Goal: Task Accomplishment & Management: Manage account settings

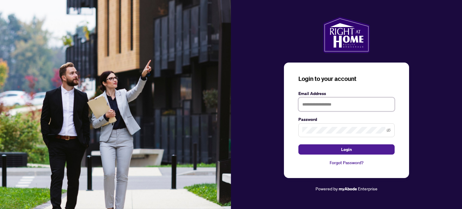
click at [359, 108] on input "text" at bounding box center [346, 104] width 96 height 14
type input "**********"
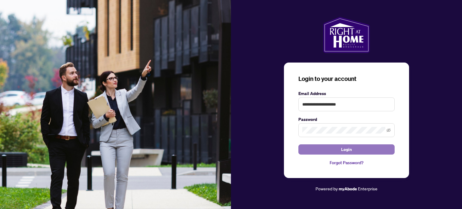
click at [351, 148] on button "Login" at bounding box center [346, 149] width 96 height 10
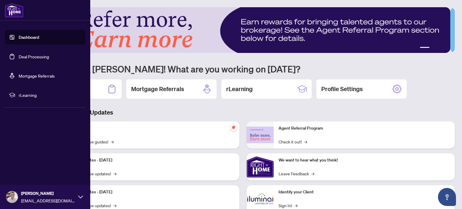
click at [27, 57] on link "Deal Processing" at bounding box center [34, 56] width 30 height 5
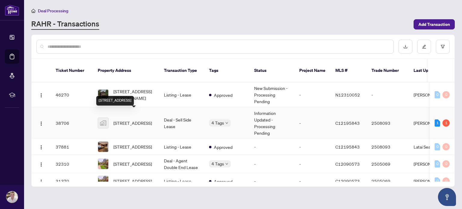
click at [133, 120] on span "[STREET_ADDRESS]" at bounding box center [132, 123] width 38 height 7
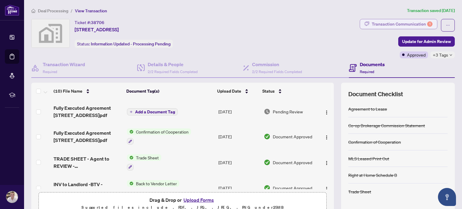
click at [415, 22] on div "Transaction Communication 1" at bounding box center [401, 24] width 61 height 10
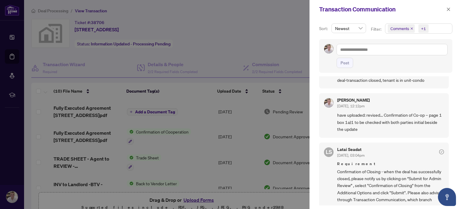
scroll to position [30, 0]
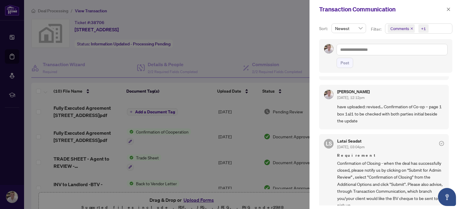
click at [199, 96] on div at bounding box center [231, 104] width 462 height 209
click at [448, 10] on icon "close" at bounding box center [448, 9] width 4 height 4
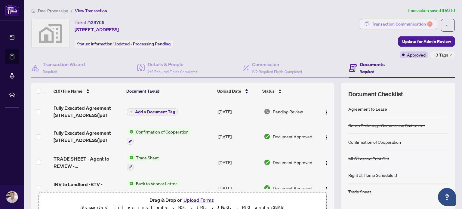
click at [389, 20] on div "Transaction Communication 1" at bounding box center [401, 24] width 61 height 10
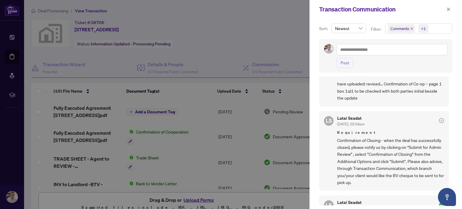
scroll to position [120, 0]
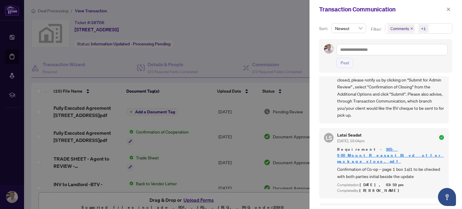
click at [399, 141] on div "Latai Seadat Jun/19/2025, 03:04pm" at bounding box center [390, 138] width 107 height 11
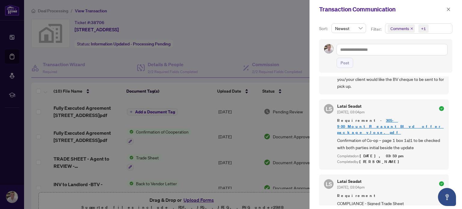
scroll to position [148, 0]
click at [448, 7] on icon "close" at bounding box center [448, 9] width 4 height 4
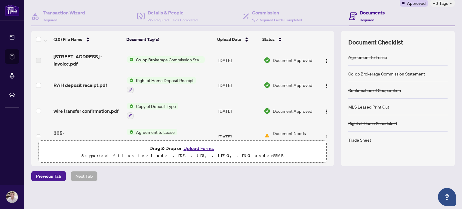
scroll to position [157, 0]
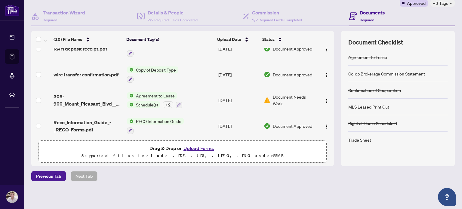
click at [278, 98] on span "Document Needs Work" at bounding box center [294, 99] width 43 height 13
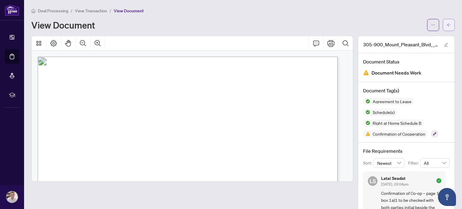
click at [447, 26] on button "button" at bounding box center [448, 25] width 12 height 12
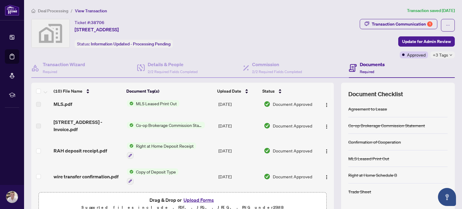
scroll to position [150, 0]
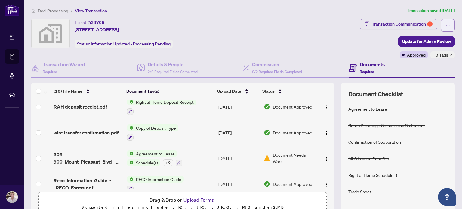
click at [446, 24] on button "button" at bounding box center [448, 25] width 14 height 13
click at [249, 44] on div "Ticket #: 38706 [STREET_ADDRESS] Status: Information Updated - Processing Pendi…" at bounding box center [194, 33] width 326 height 29
click at [89, 11] on span "View Transaction" at bounding box center [91, 10] width 32 height 5
click at [65, 10] on span "Deal Processing" at bounding box center [53, 10] width 30 height 5
